Goal: Find specific page/section: Find specific page/section

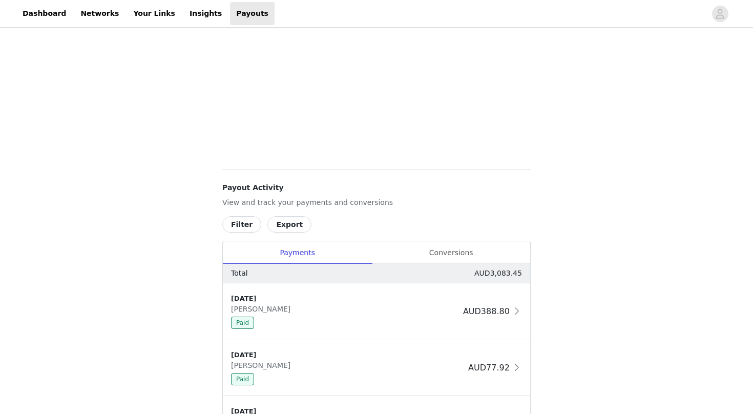
scroll to position [457, 0]
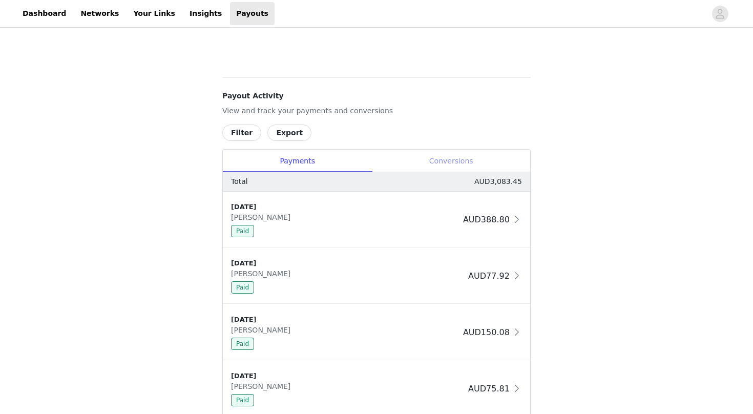
click at [447, 159] on div "Conversions" at bounding box center [451, 160] width 158 height 23
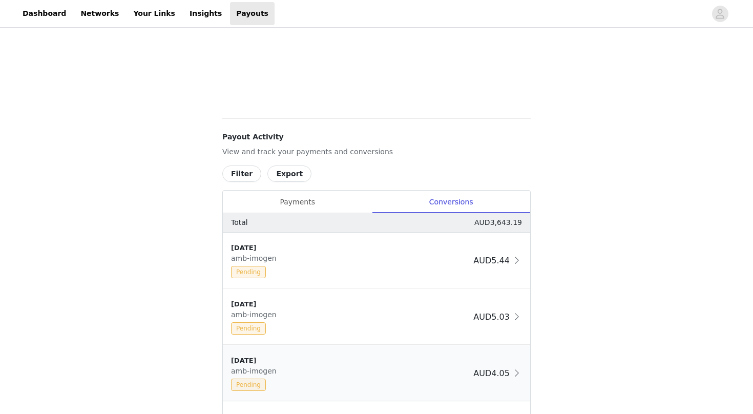
scroll to position [385, 0]
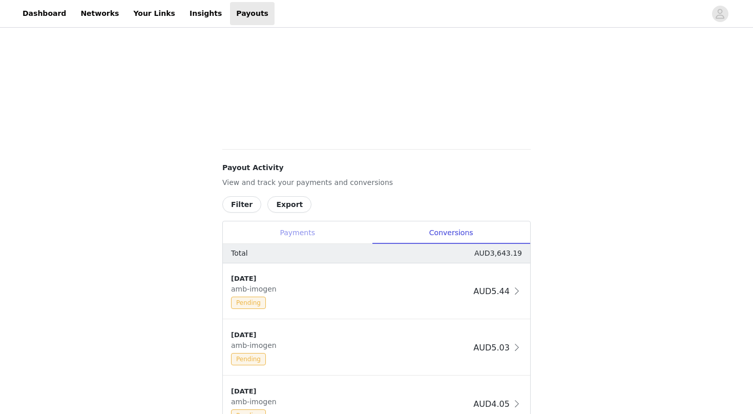
click at [330, 231] on div "Payments" at bounding box center [297, 232] width 149 height 23
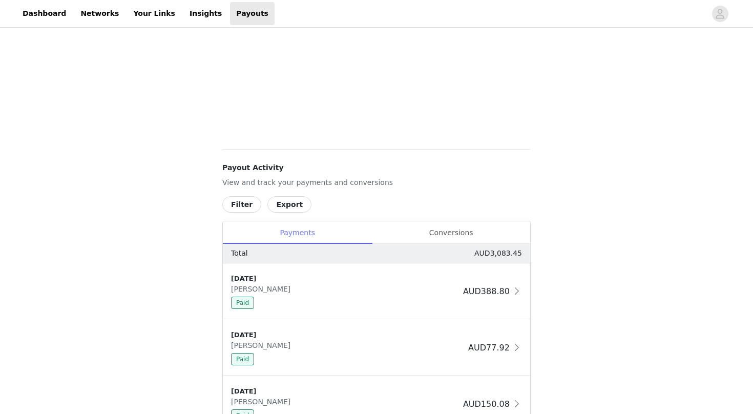
scroll to position [566, 0]
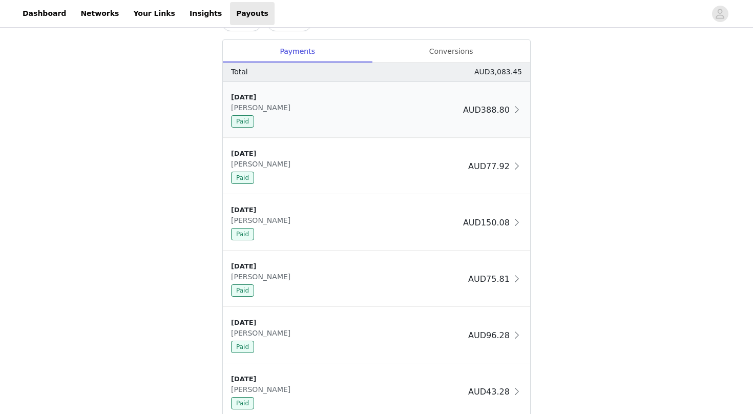
click at [320, 124] on div "Paid" at bounding box center [345, 121] width 228 height 12
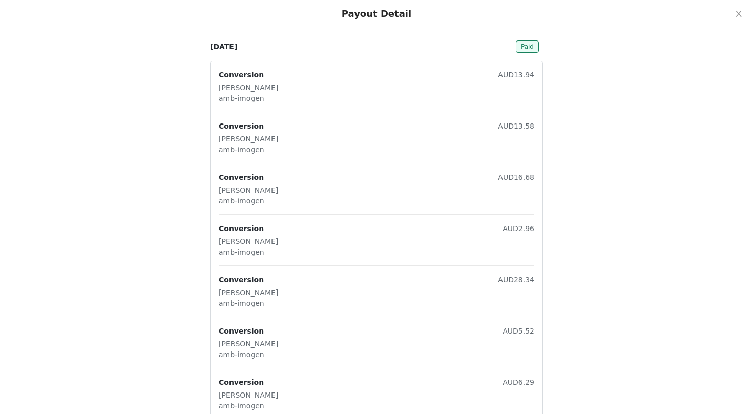
scroll to position [159, 0]
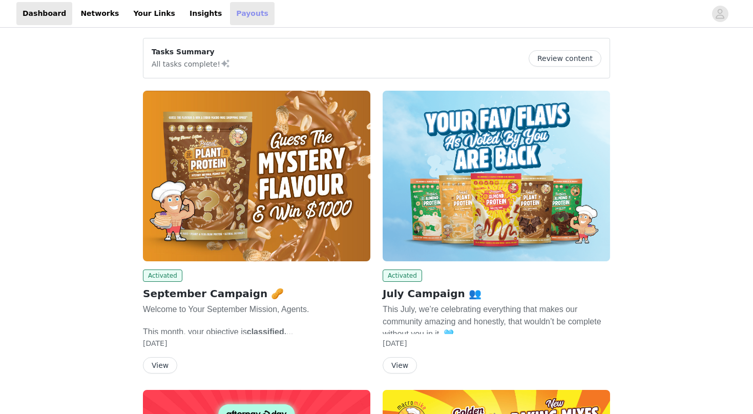
click at [230, 11] on link "Payouts" at bounding box center [252, 13] width 45 height 23
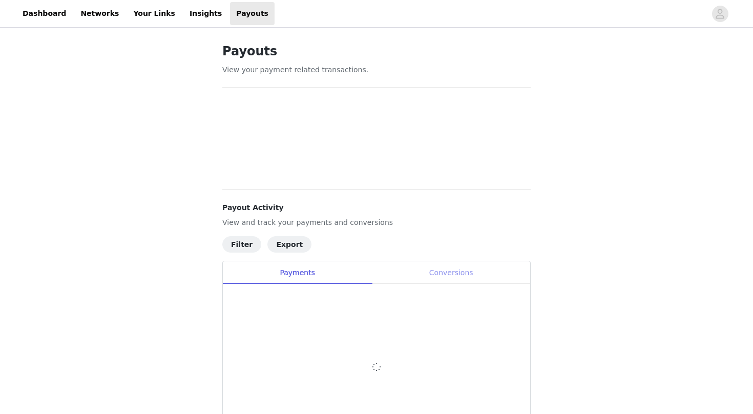
click at [442, 272] on div "Conversions" at bounding box center [451, 272] width 158 height 23
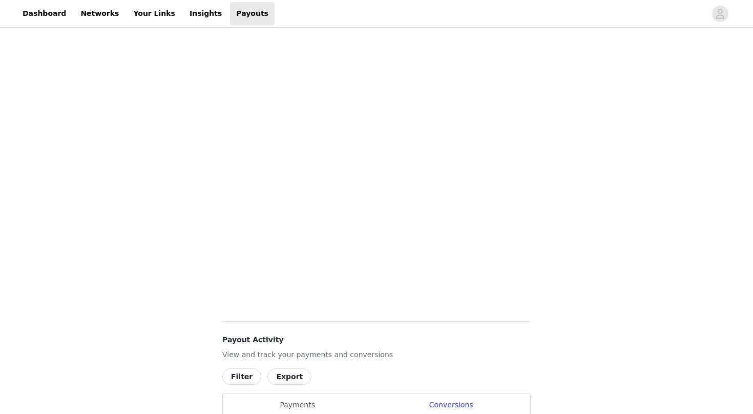
scroll to position [307, 0]
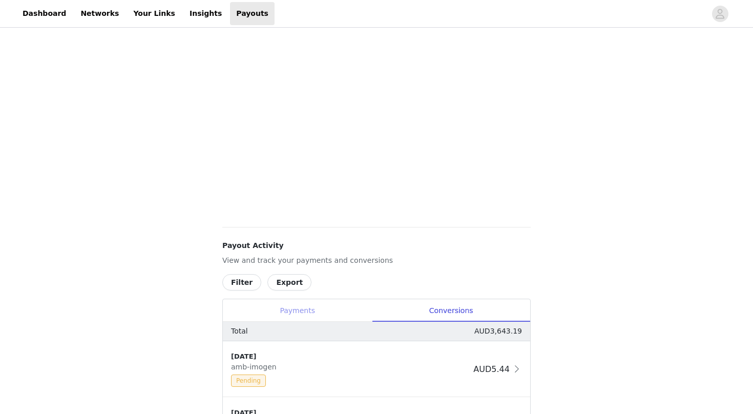
click at [301, 310] on div "Payments" at bounding box center [297, 310] width 149 height 23
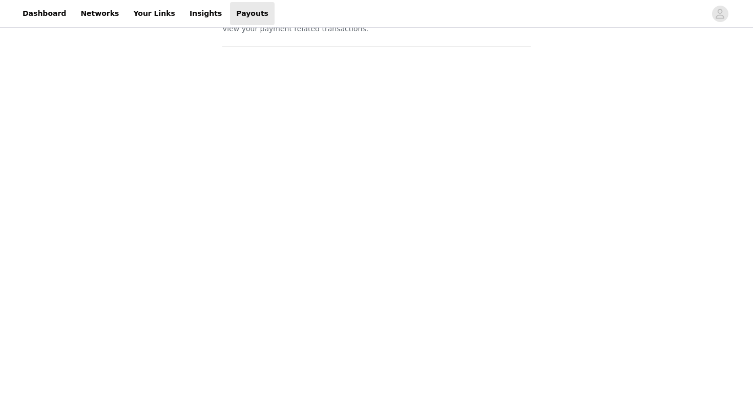
scroll to position [0, 0]
